Goal: Transaction & Acquisition: Purchase product/service

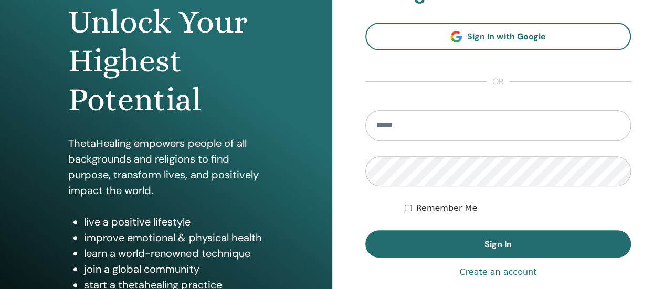
scroll to position [112, 0]
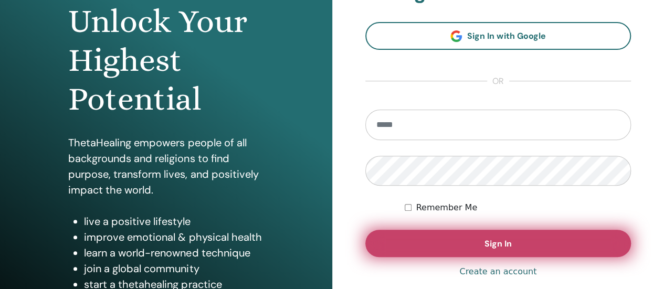
type input "**********"
click at [491, 234] on button "Sign In" at bounding box center [498, 243] width 266 height 27
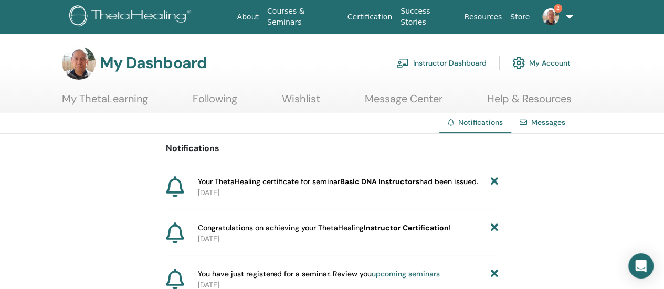
click at [446, 200] on div "Your ThetaHealing certificate for seminar Basic DNA Instructors had been issued…" at bounding box center [332, 192] width 332 height 33
click at [552, 62] on link "My Account" at bounding box center [541, 62] width 58 height 23
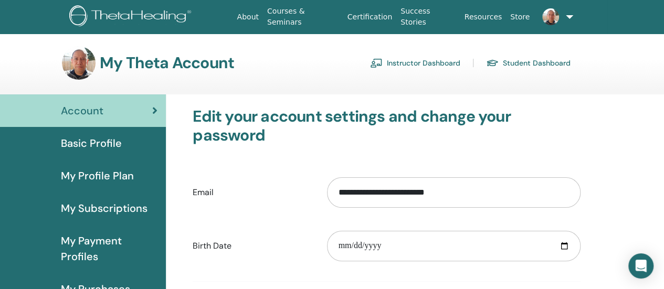
click at [148, 112] on div "Account" at bounding box center [82, 111] width 149 height 16
click at [156, 114] on icon at bounding box center [154, 110] width 5 height 10
click at [569, 19] on link at bounding box center [555, 17] width 42 height 34
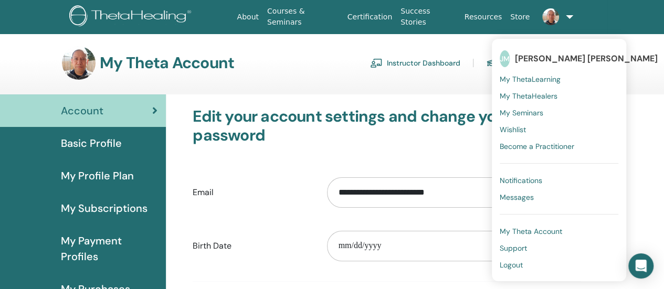
click at [559, 76] on link "My ThetaLearning" at bounding box center [559, 79] width 119 height 17
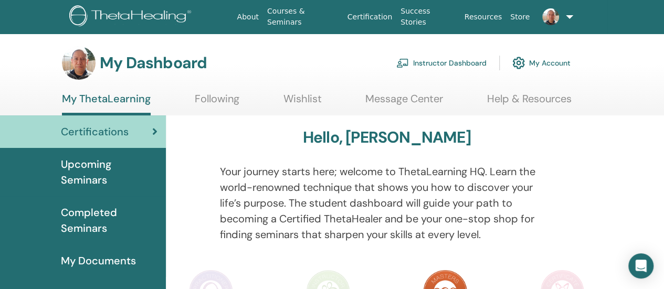
click at [460, 65] on link "Instructor Dashboard" at bounding box center [441, 62] width 90 height 23
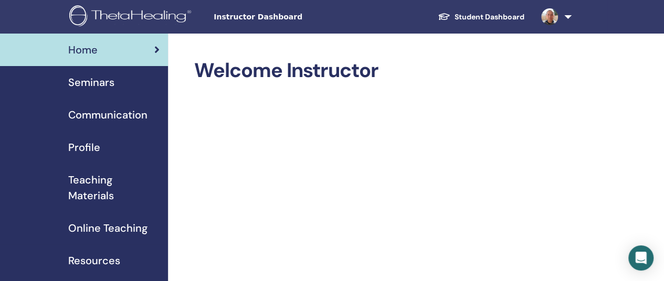
click at [103, 178] on span "Teaching Materials" at bounding box center [113, 187] width 91 height 31
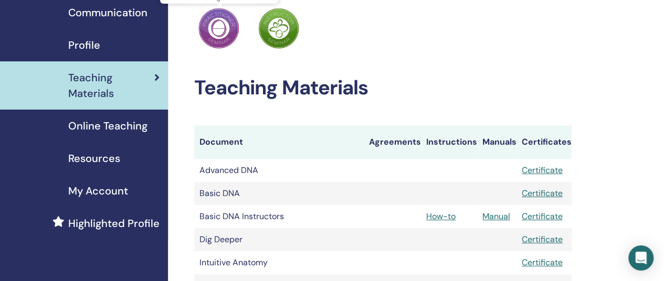
scroll to position [104, 0]
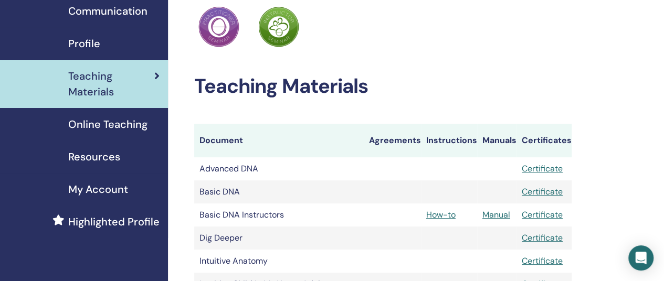
click at [133, 129] on span "Online Teaching" at bounding box center [107, 125] width 79 height 16
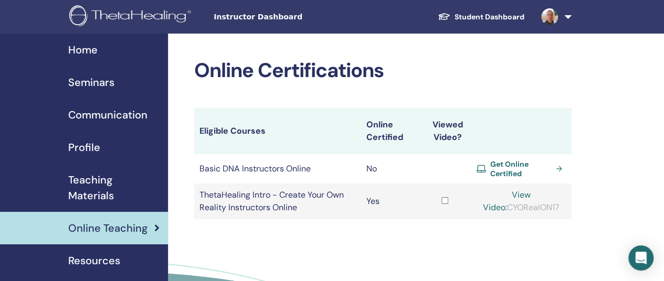
click at [530, 165] on span "Get Online Certified" at bounding box center [520, 169] width 61 height 19
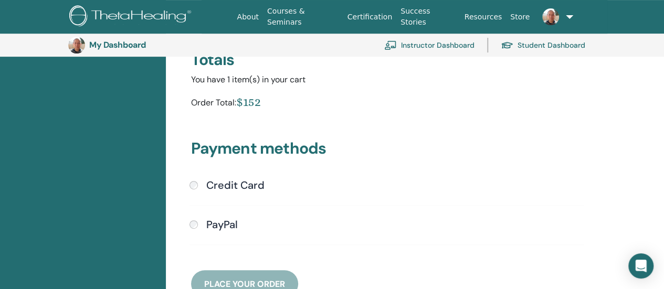
scroll to position [203, 0]
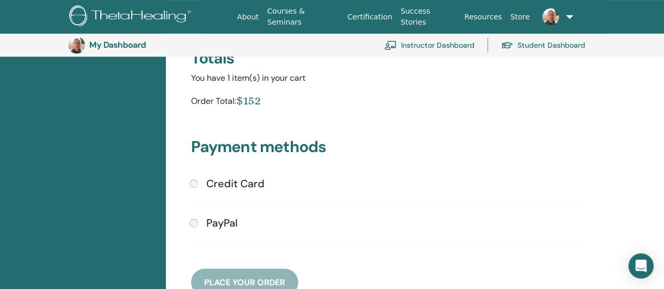
click at [236, 185] on h4 "Credit Card" at bounding box center [235, 183] width 58 height 13
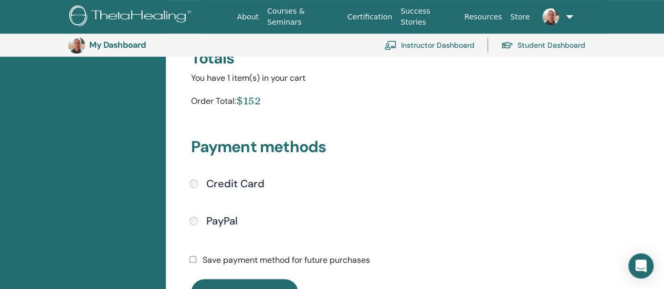
click at [237, 225] on div "Shopping cart Item Qty Price Subtotal Online Certification: Basic DNA Instructo…" at bounding box center [387, 117] width 404 height 379
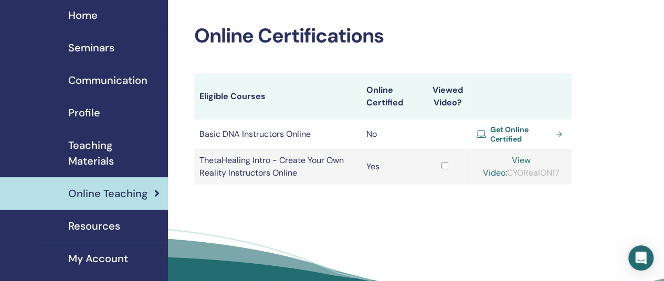
scroll to position [37, 0]
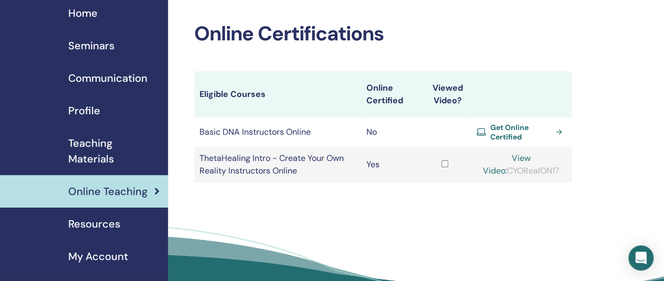
click at [512, 133] on span "Get Online Certified" at bounding box center [520, 132] width 61 height 19
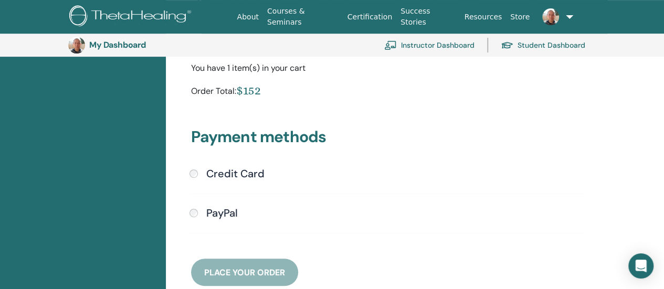
scroll to position [214, 0]
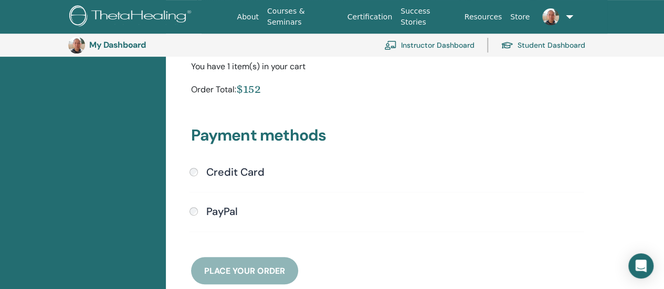
click at [207, 213] on h4 "PayPal" at bounding box center [221, 211] width 31 height 13
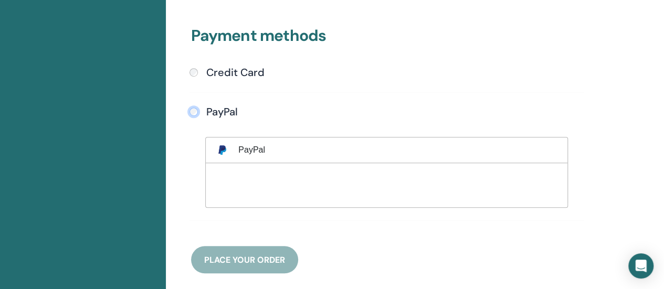
scroll to position [318, 0]
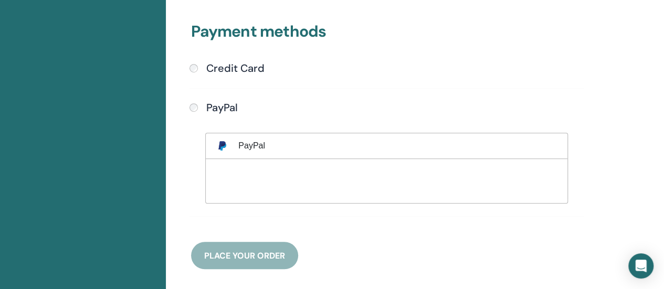
click at [248, 176] on div at bounding box center [386, 180] width 341 height 20
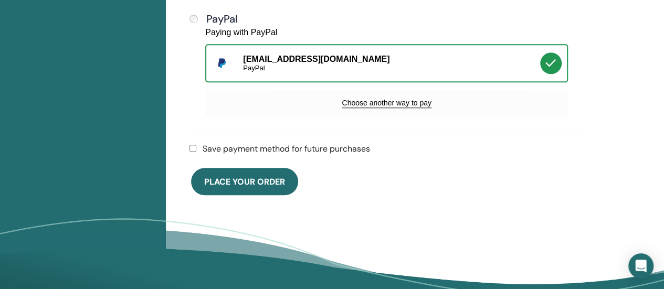
scroll to position [407, 0]
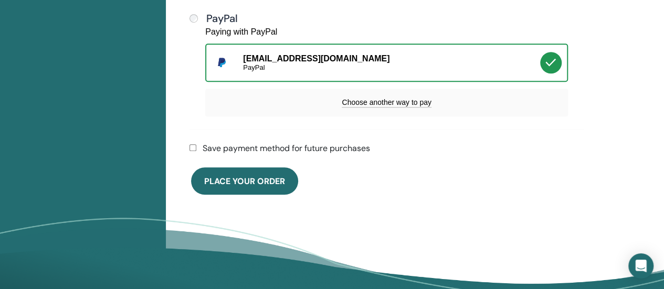
click at [199, 151] on div "Save payment method for future purchases" at bounding box center [386, 148] width 407 height 13
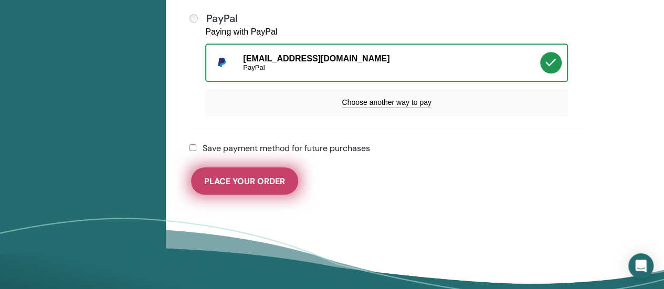
click at [238, 176] on span "Place Your Order" at bounding box center [244, 181] width 81 height 11
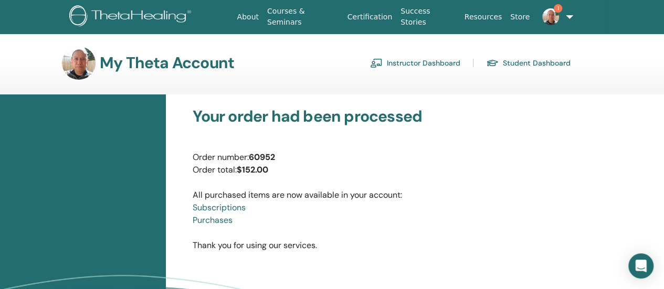
click at [569, 17] on link "1" at bounding box center [555, 17] width 42 height 34
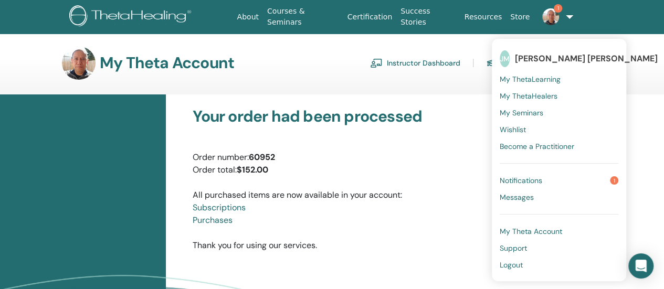
click at [531, 179] on span "Notifications" at bounding box center [521, 180] width 43 height 9
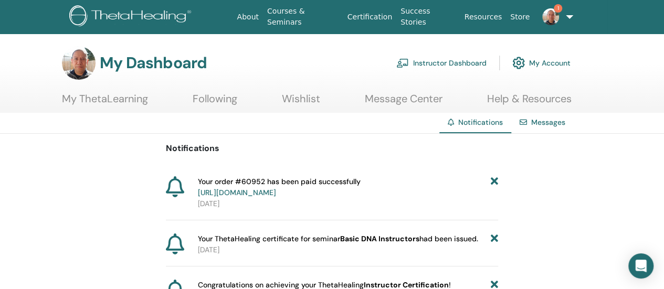
click at [314, 181] on span "Your order #60952 has been paid successfully [URL][DOMAIN_NAME]" at bounding box center [279, 187] width 163 height 22
click at [276, 194] on link "[URL][DOMAIN_NAME]" at bounding box center [237, 192] width 78 height 9
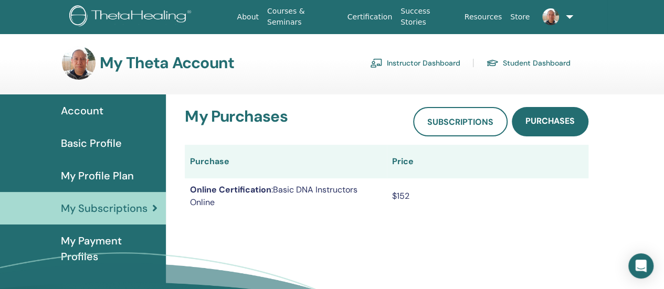
click at [566, 18] on link at bounding box center [555, 17] width 42 height 34
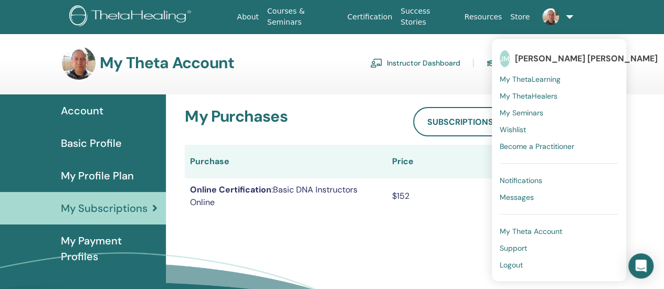
click at [545, 96] on span "My ThetaHealers" at bounding box center [529, 95] width 58 height 9
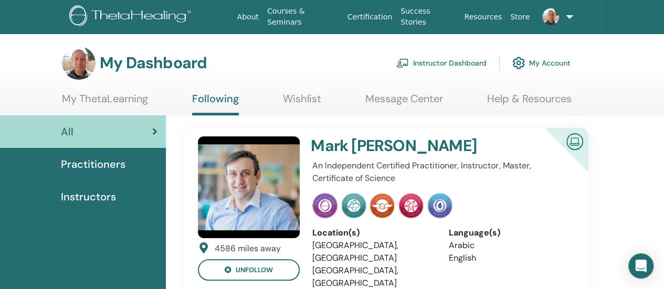
click at [95, 104] on link "My ThetaLearning" at bounding box center [105, 102] width 86 height 20
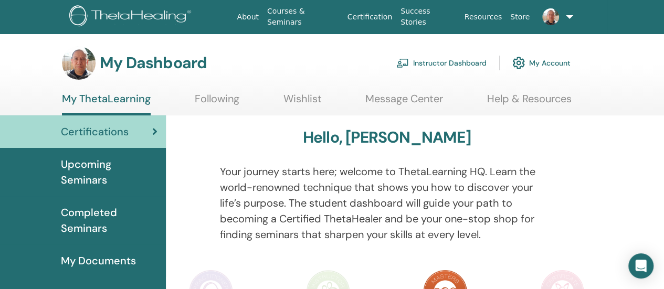
click at [114, 205] on span "Completed Seminars" at bounding box center [109, 220] width 97 height 31
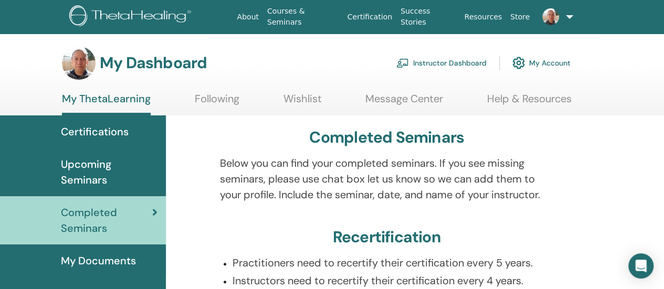
click at [471, 62] on link "Instructor Dashboard" at bounding box center [441, 62] width 90 height 23
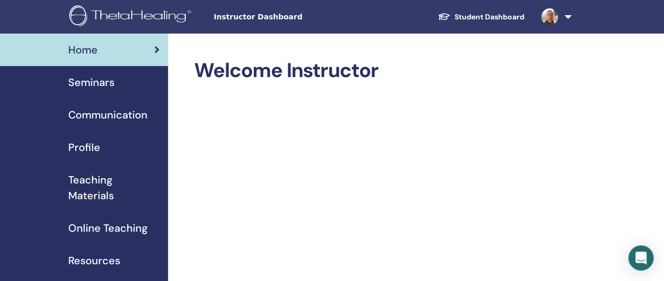
click at [111, 186] on span "Teaching Materials" at bounding box center [113, 187] width 91 height 31
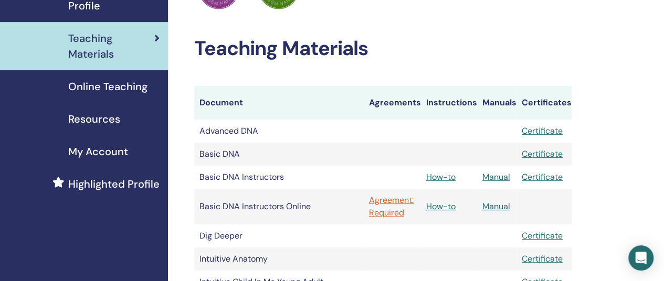
scroll to position [141, 0]
